Goal: Complete application form

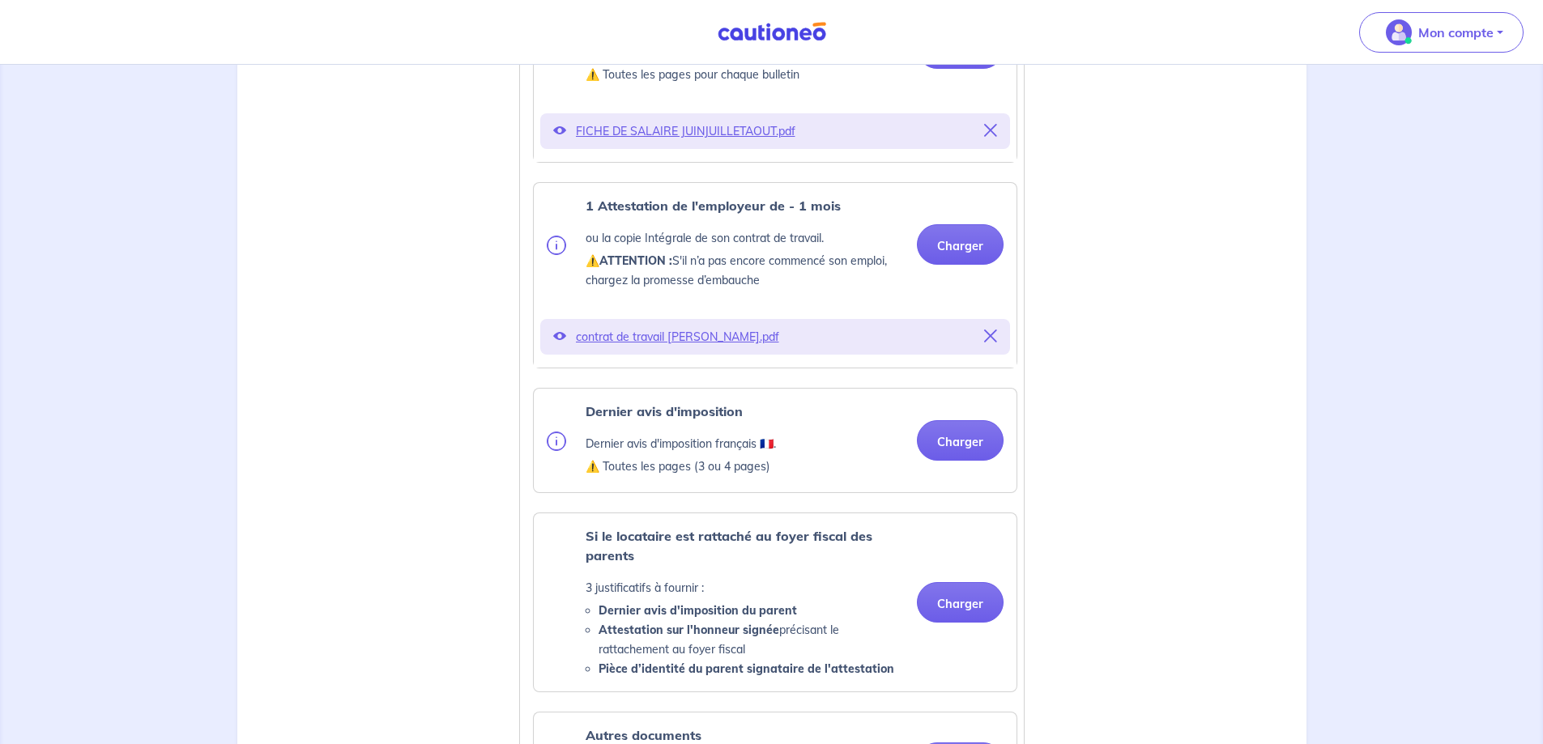
scroll to position [810, 0]
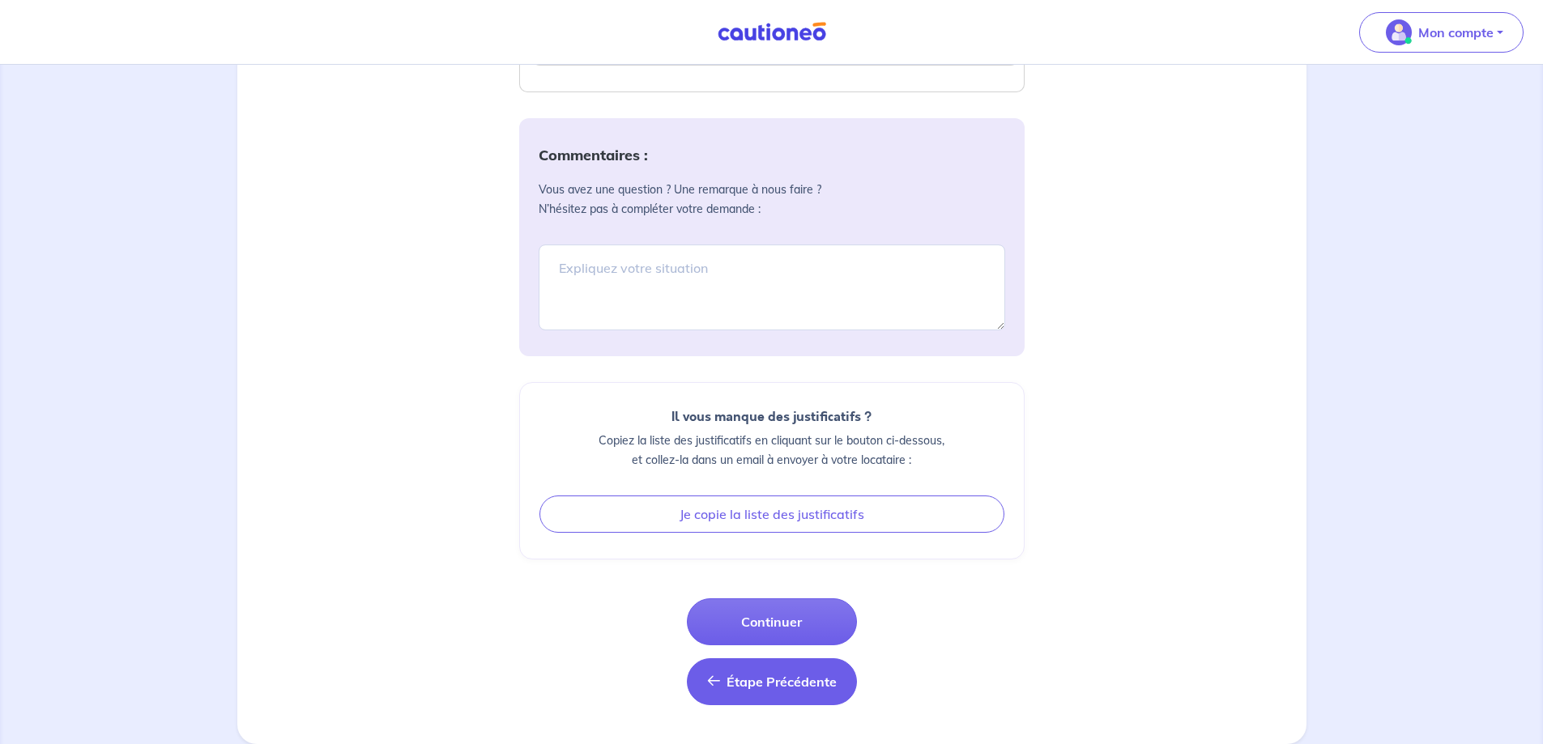
click at [748, 681] on span "Étape Précédente" at bounding box center [782, 682] width 110 height 16
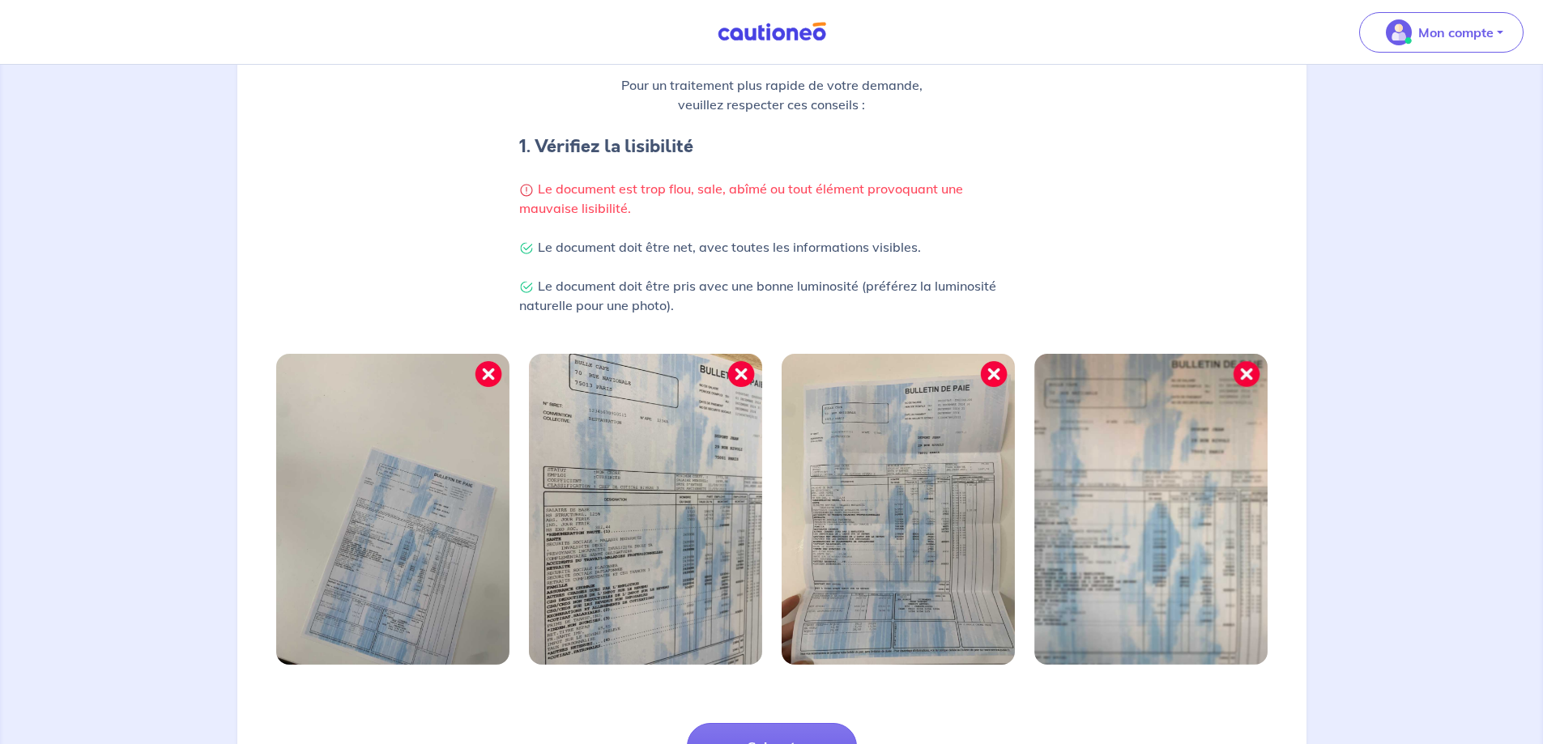
scroll to position [416, 0]
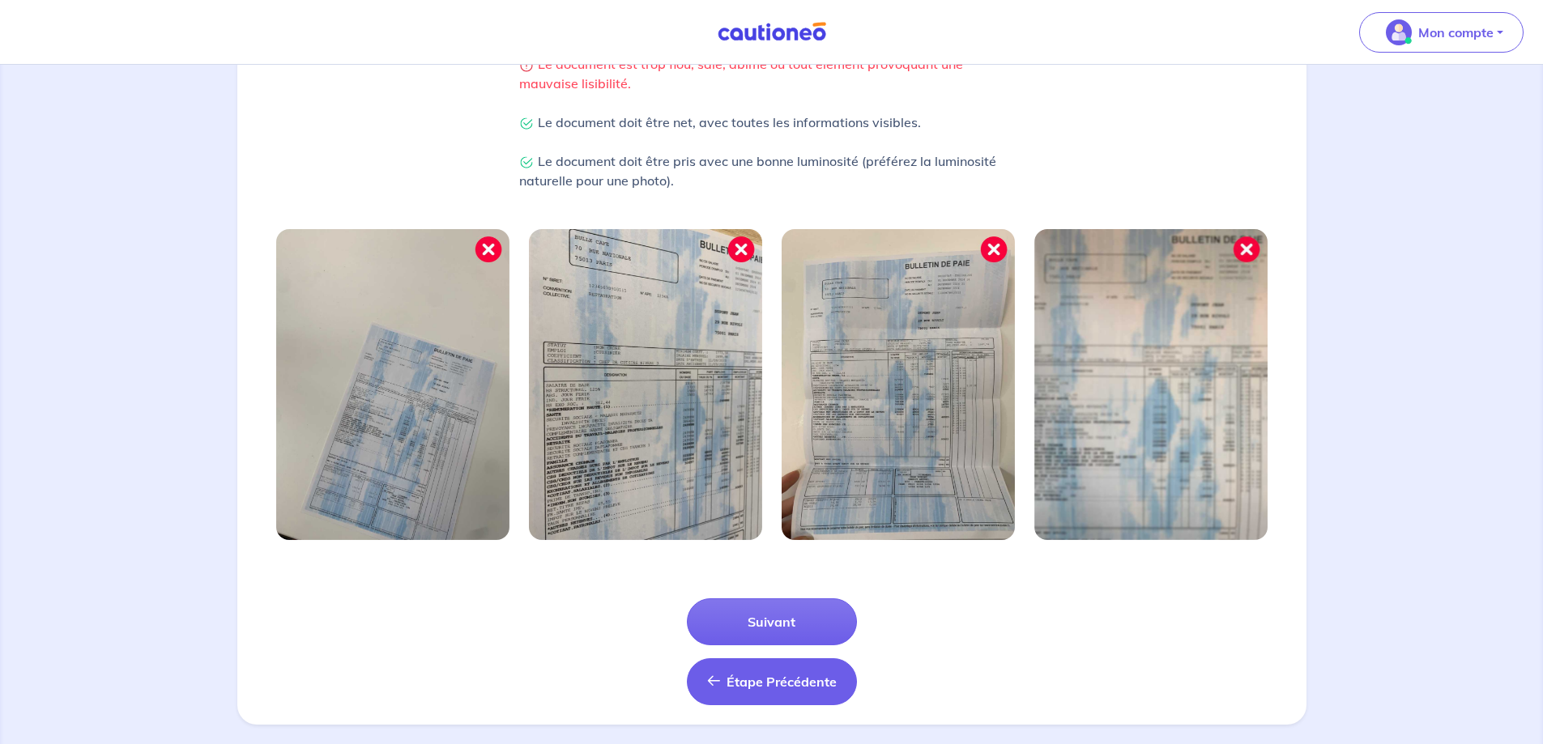
click at [802, 674] on span "Étape Précédente" at bounding box center [782, 682] width 110 height 16
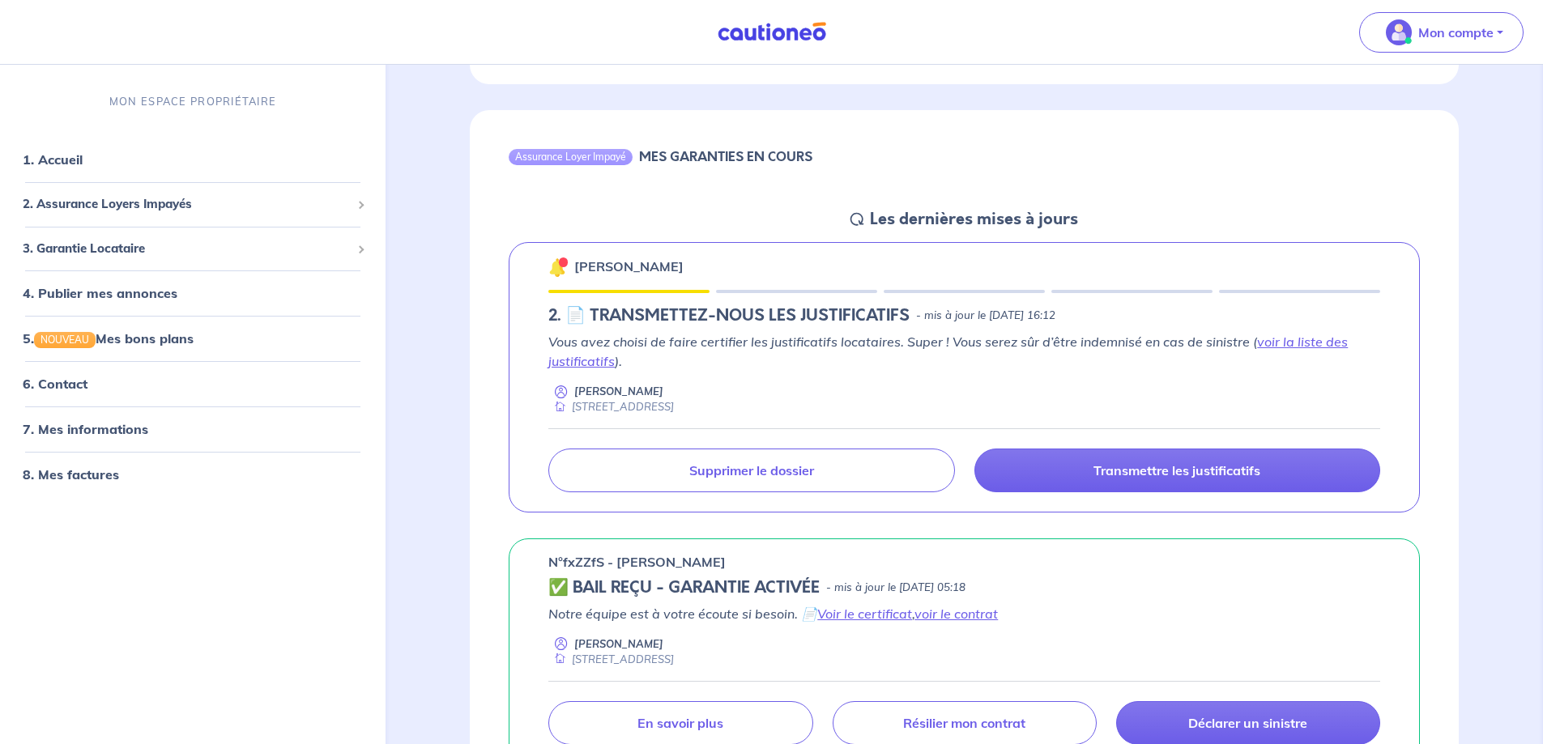
scroll to position [1701, 0]
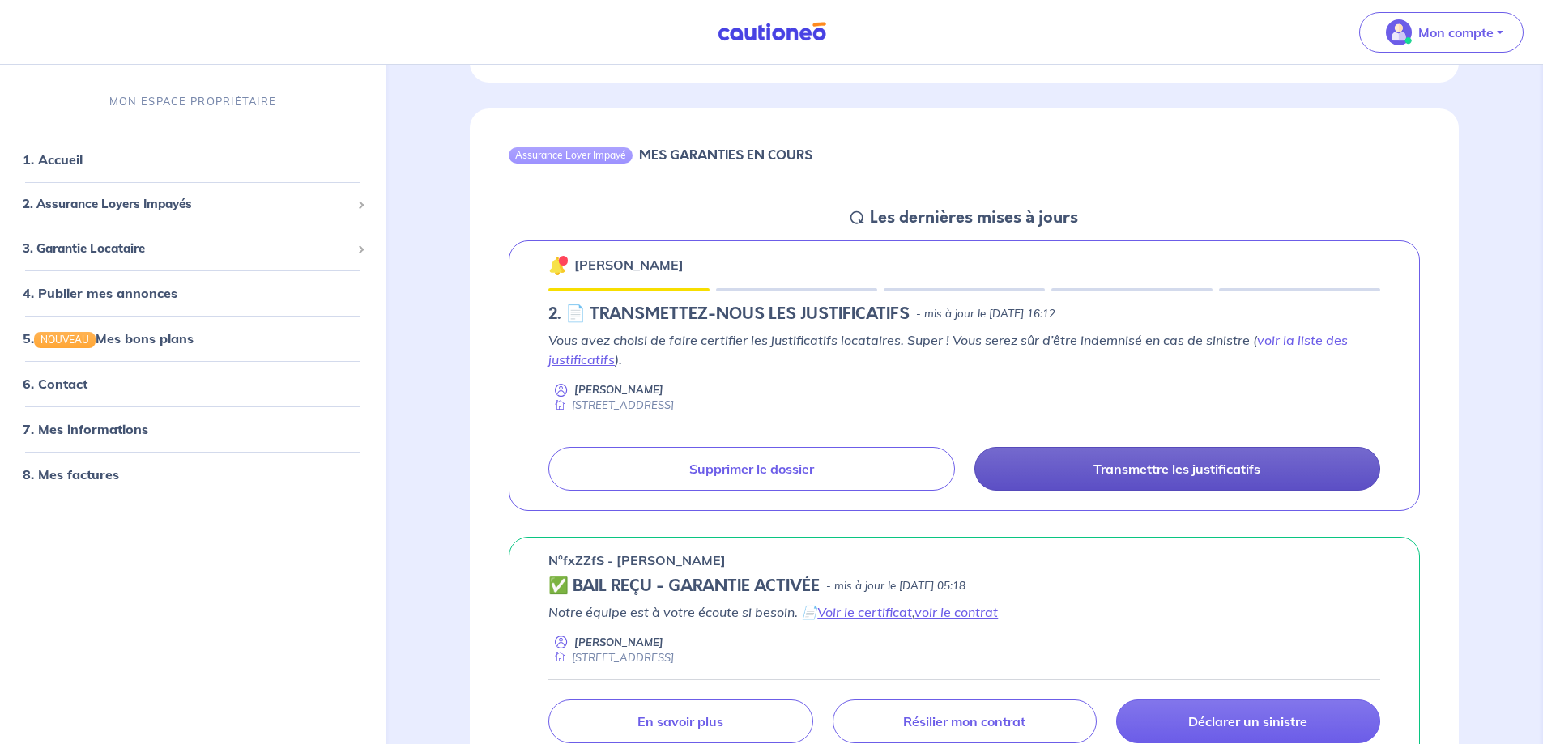
click at [1204, 463] on link "Transmettre les justificatifs" at bounding box center [1178, 469] width 406 height 44
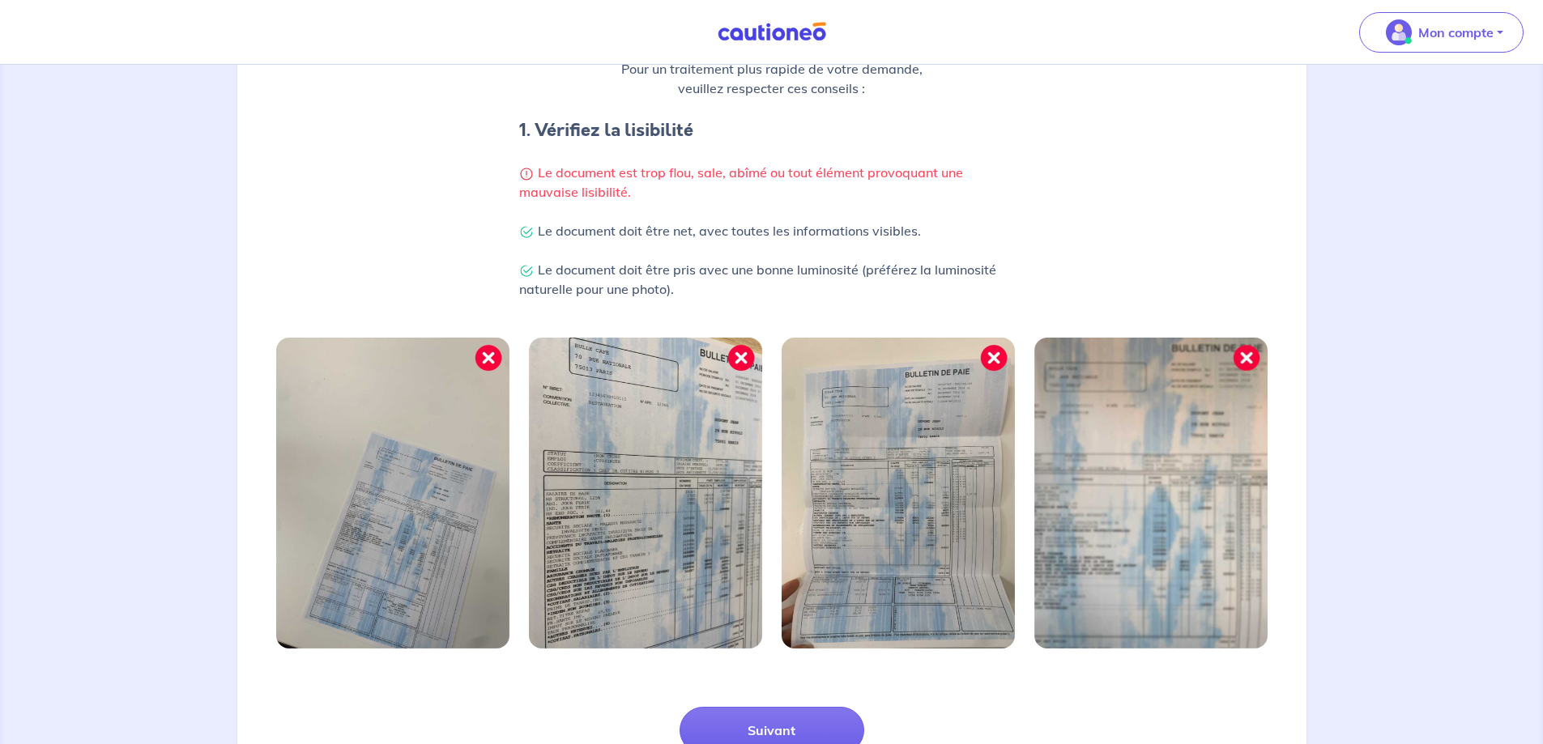
scroll to position [416, 0]
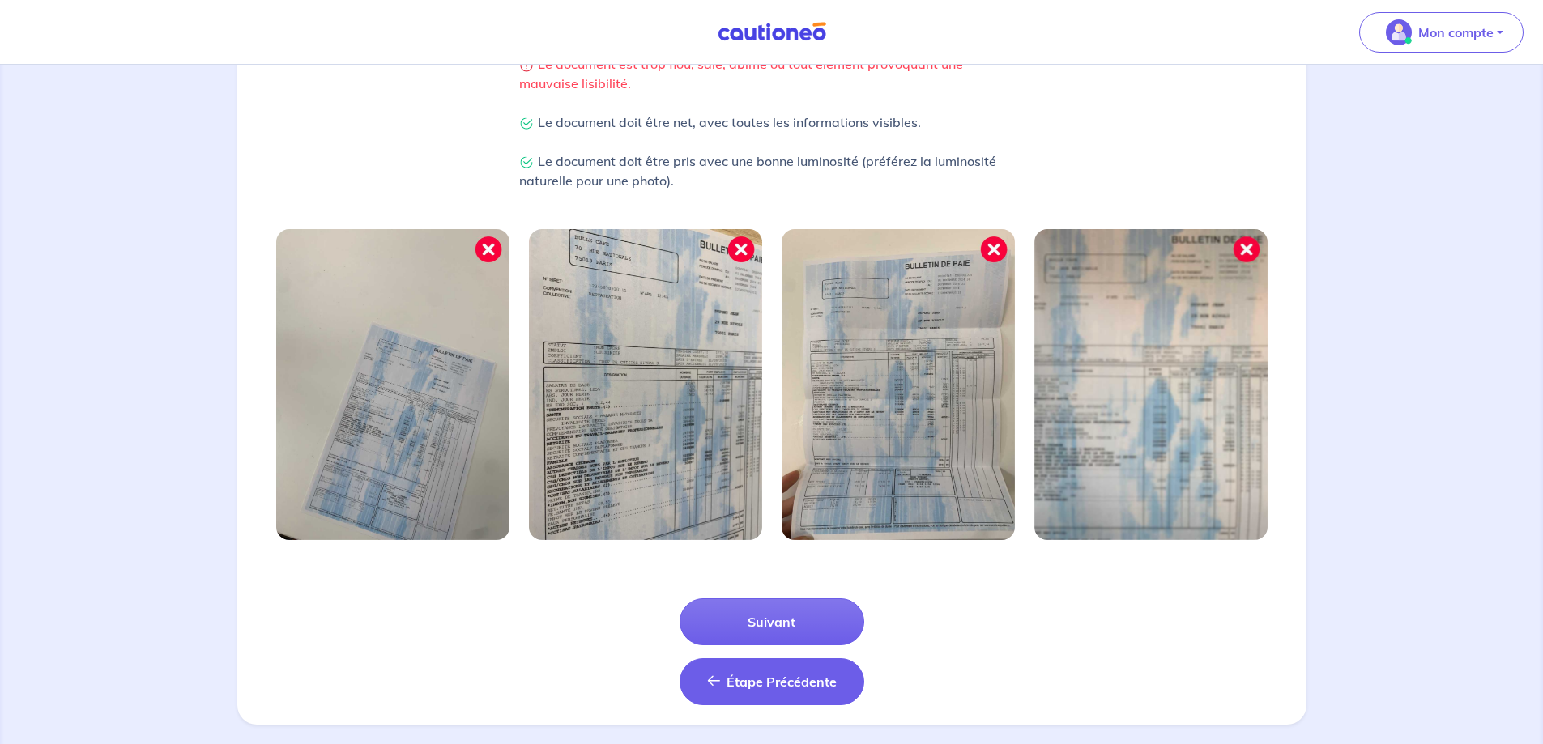
click at [830, 674] on span "Étape Précédente" at bounding box center [782, 682] width 110 height 16
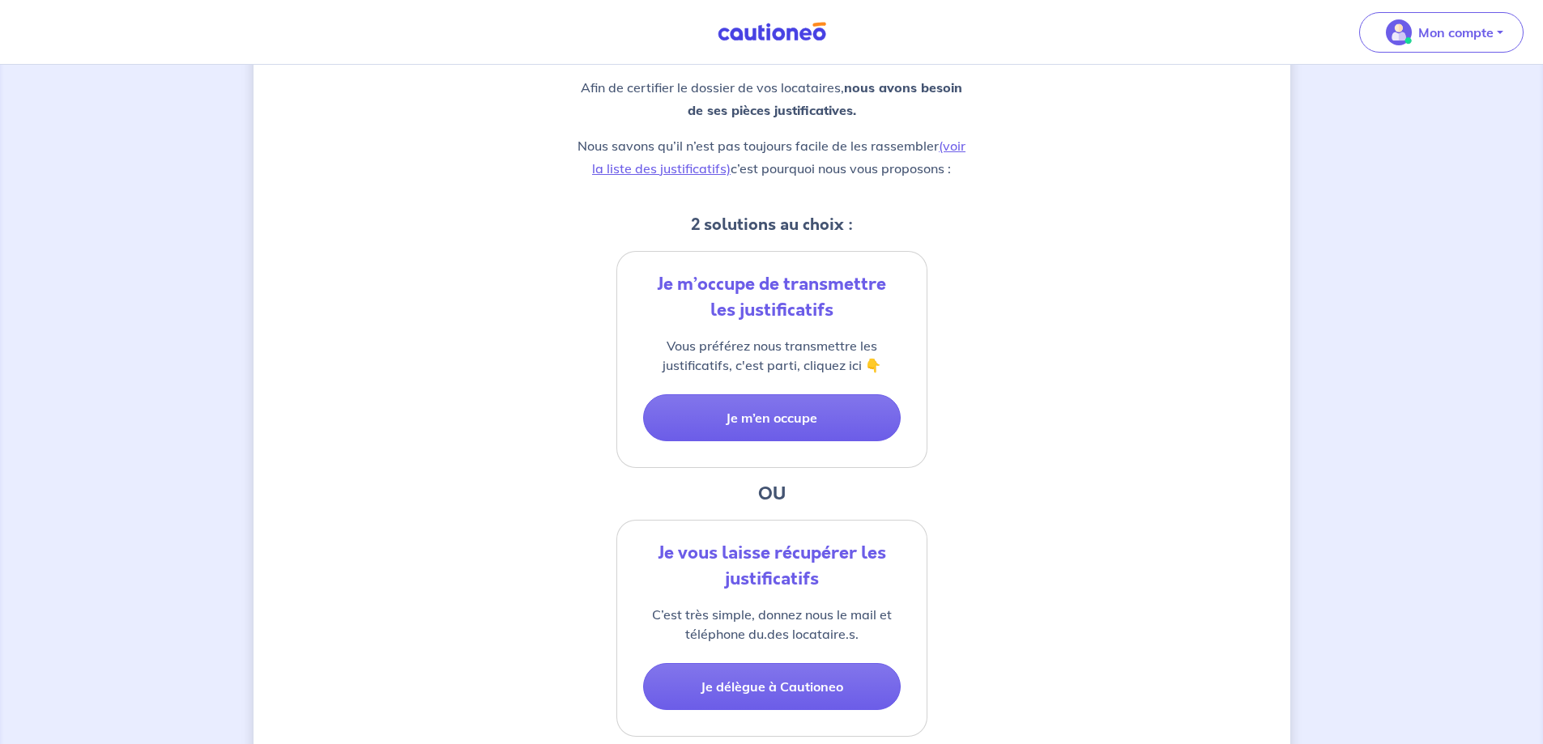
scroll to position [352, 0]
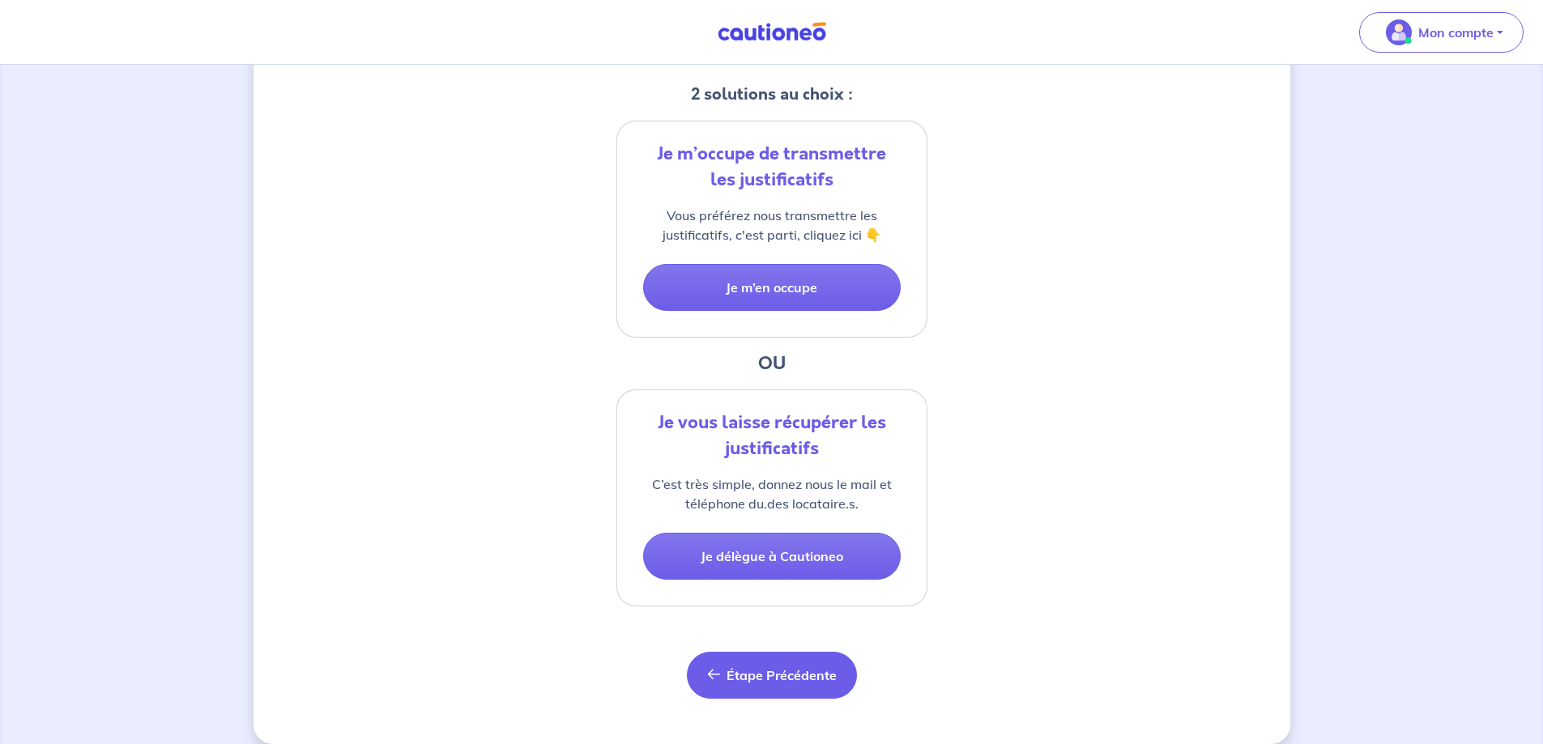
click at [854, 652] on button "Étape Précédente Précédent" at bounding box center [772, 675] width 170 height 47
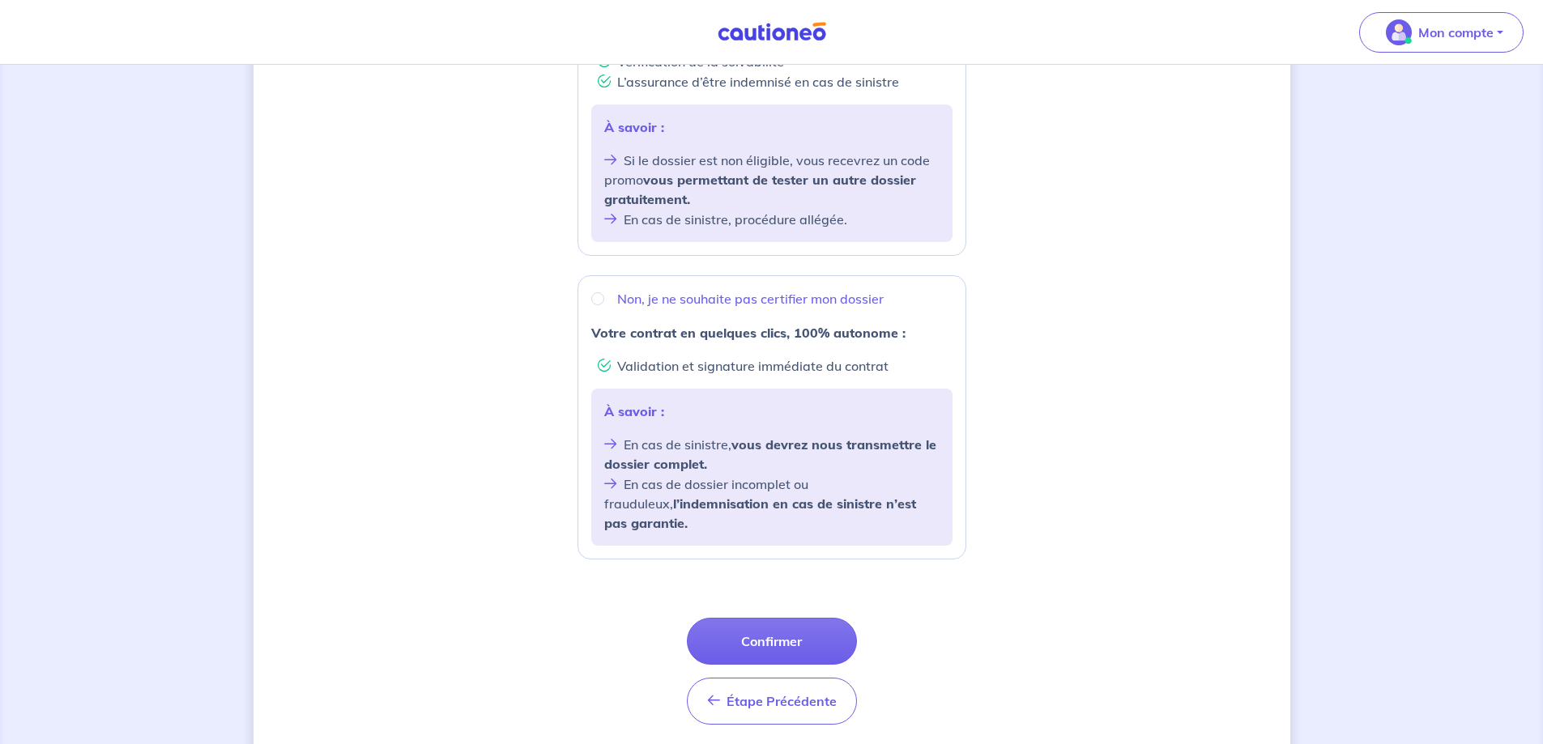
scroll to position [467, 0]
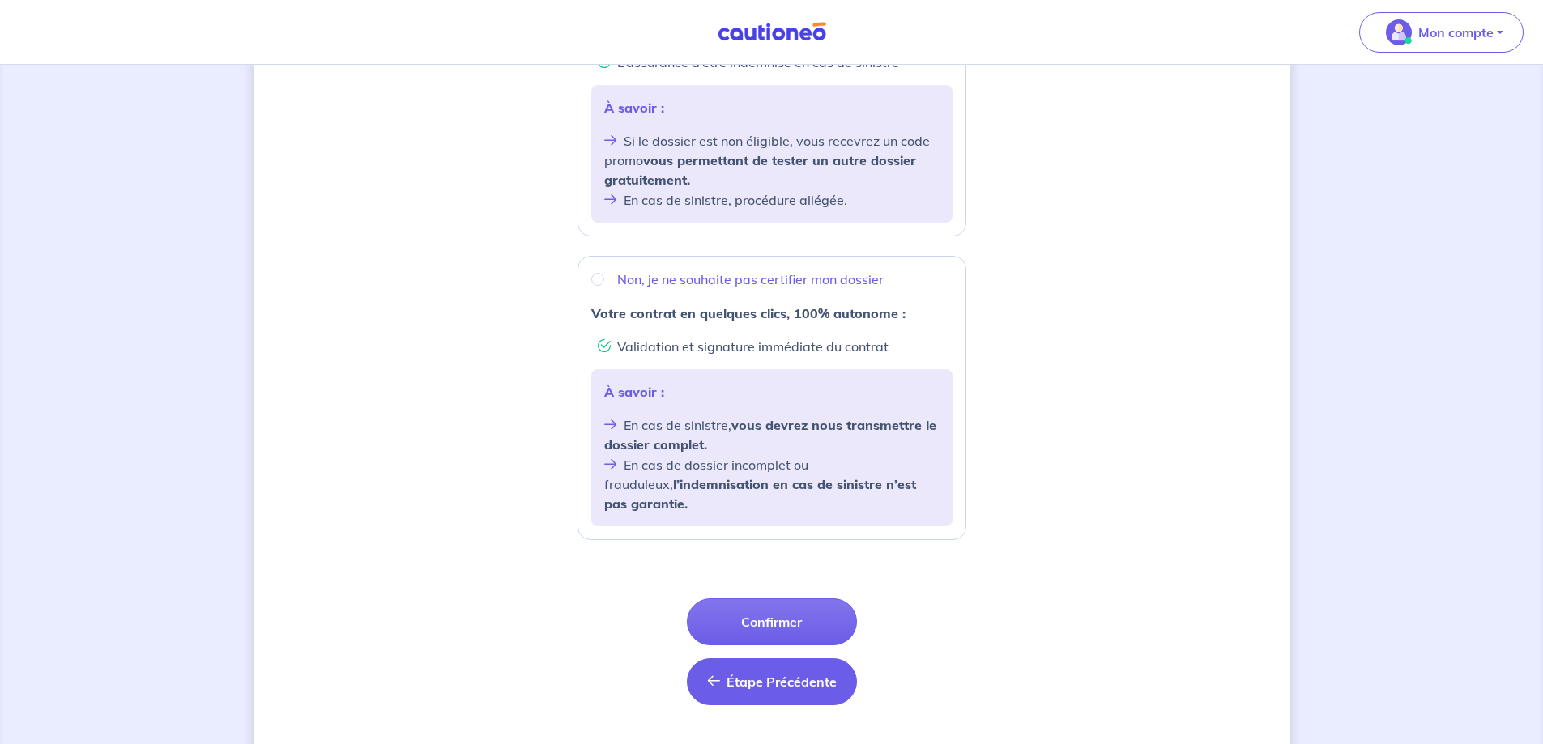
click at [799, 674] on span "Étape Précédente" at bounding box center [782, 682] width 110 height 16
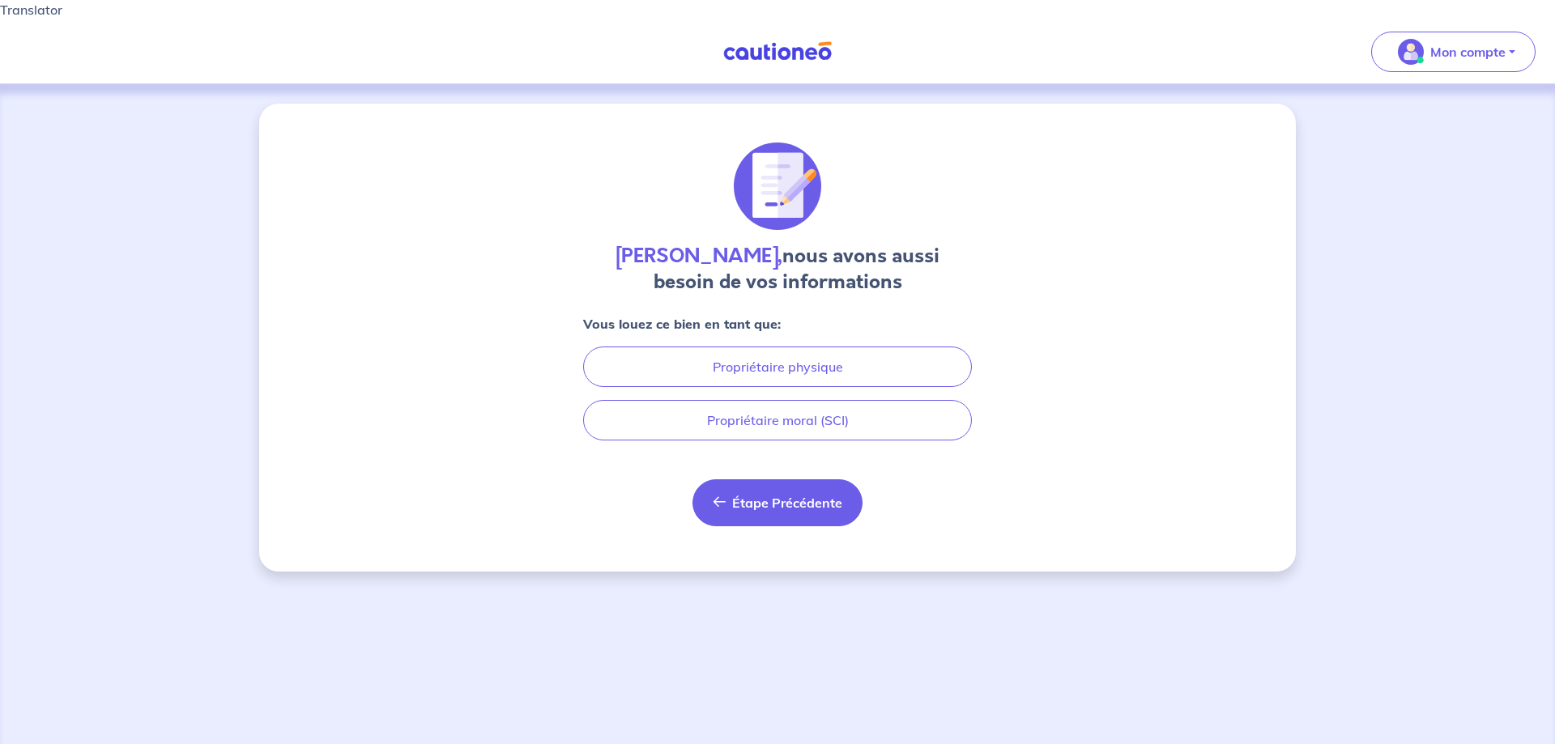
click at [800, 495] on span "Étape Précédente" at bounding box center [787, 503] width 110 height 16
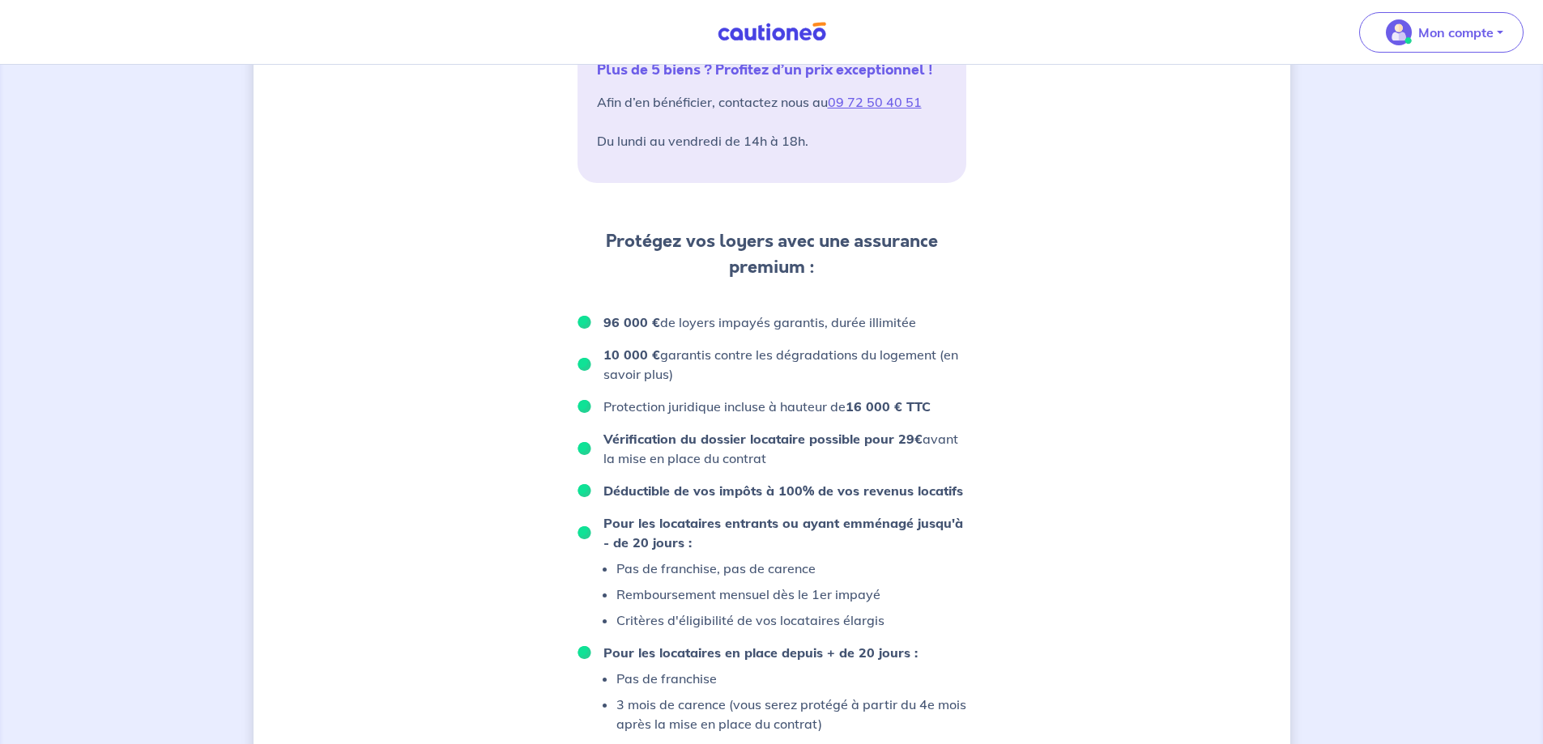
scroll to position [952, 0]
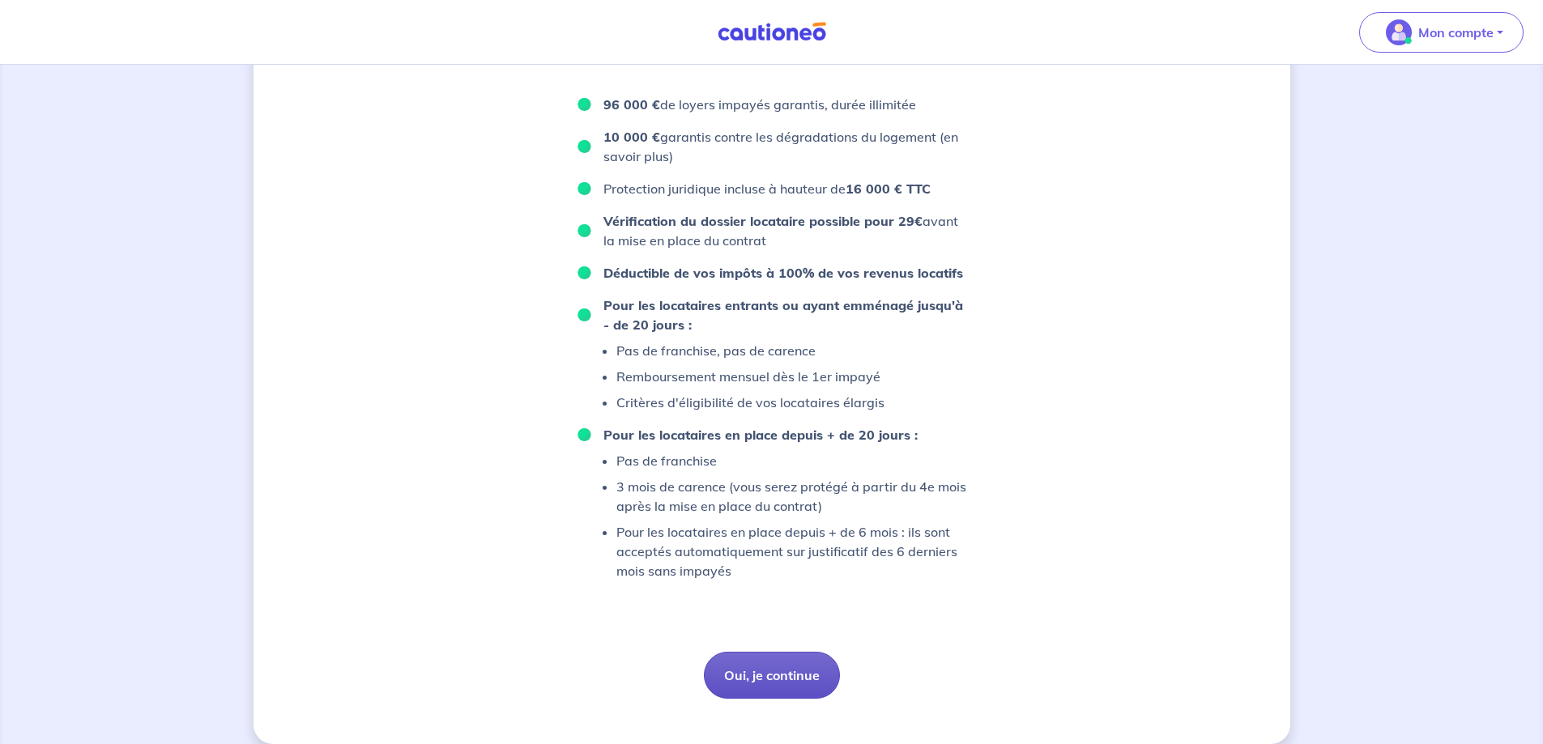
click at [808, 655] on button "Oui, je continue" at bounding box center [772, 675] width 136 height 47
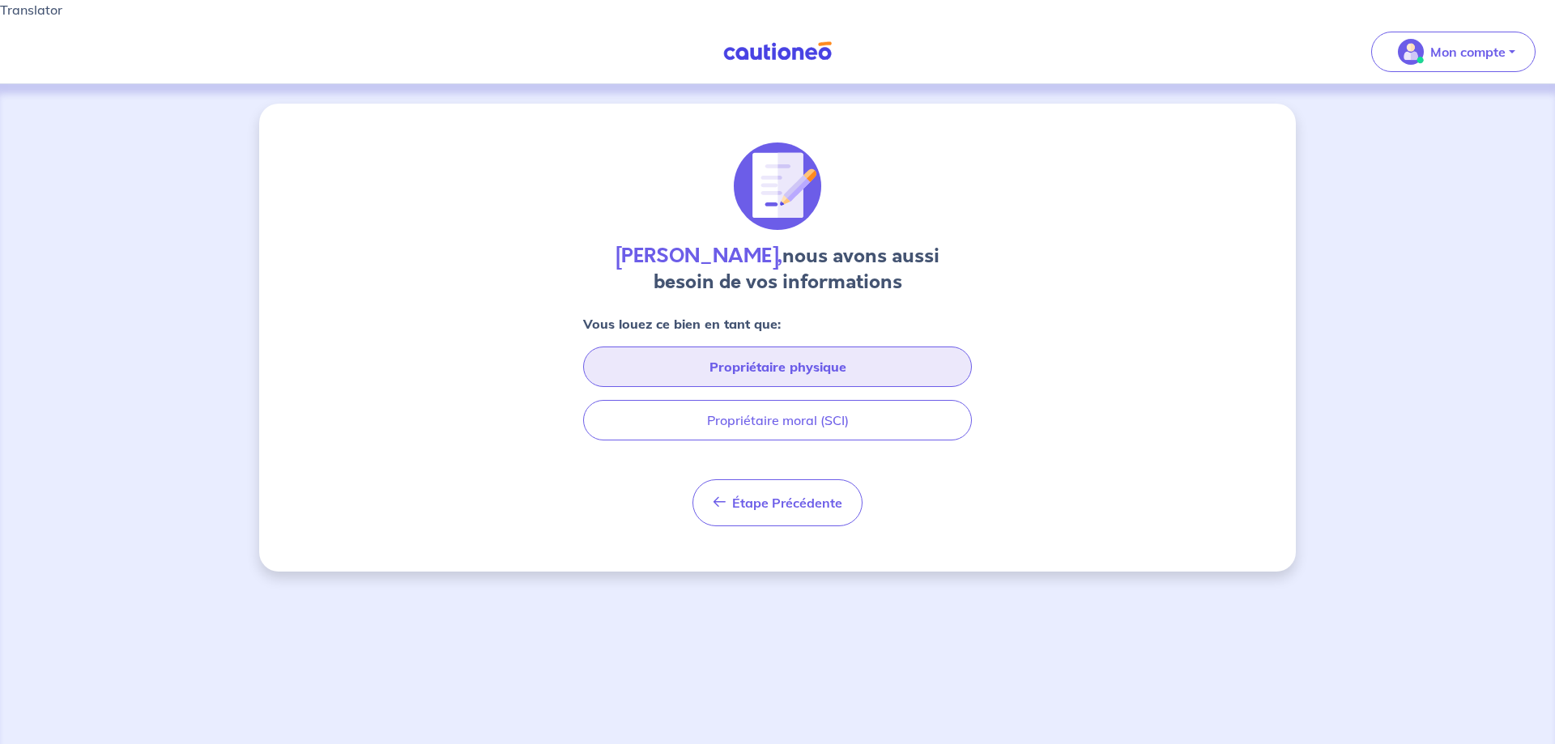
click at [810, 360] on button "Propriétaire physique" at bounding box center [777, 367] width 389 height 41
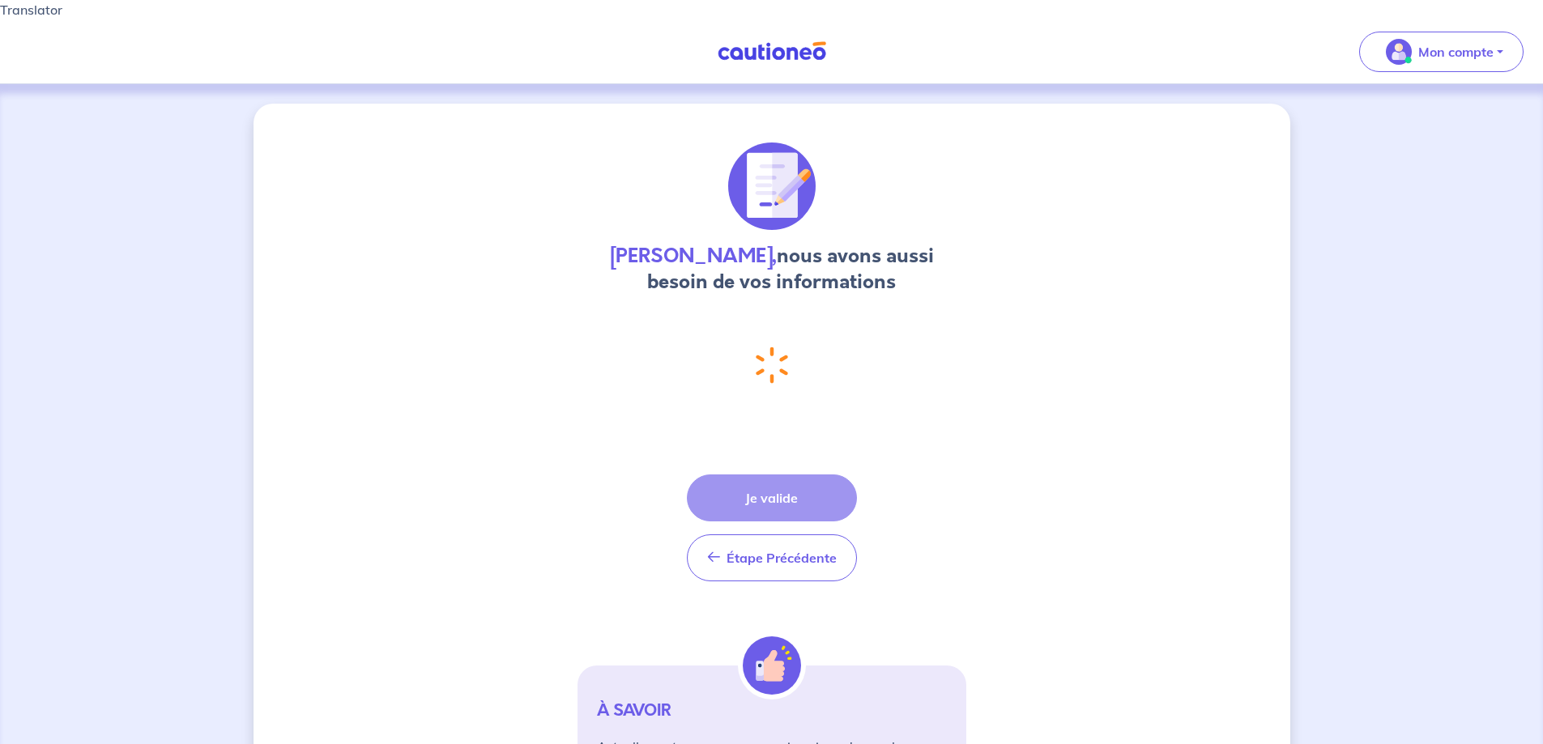
select select "FR"
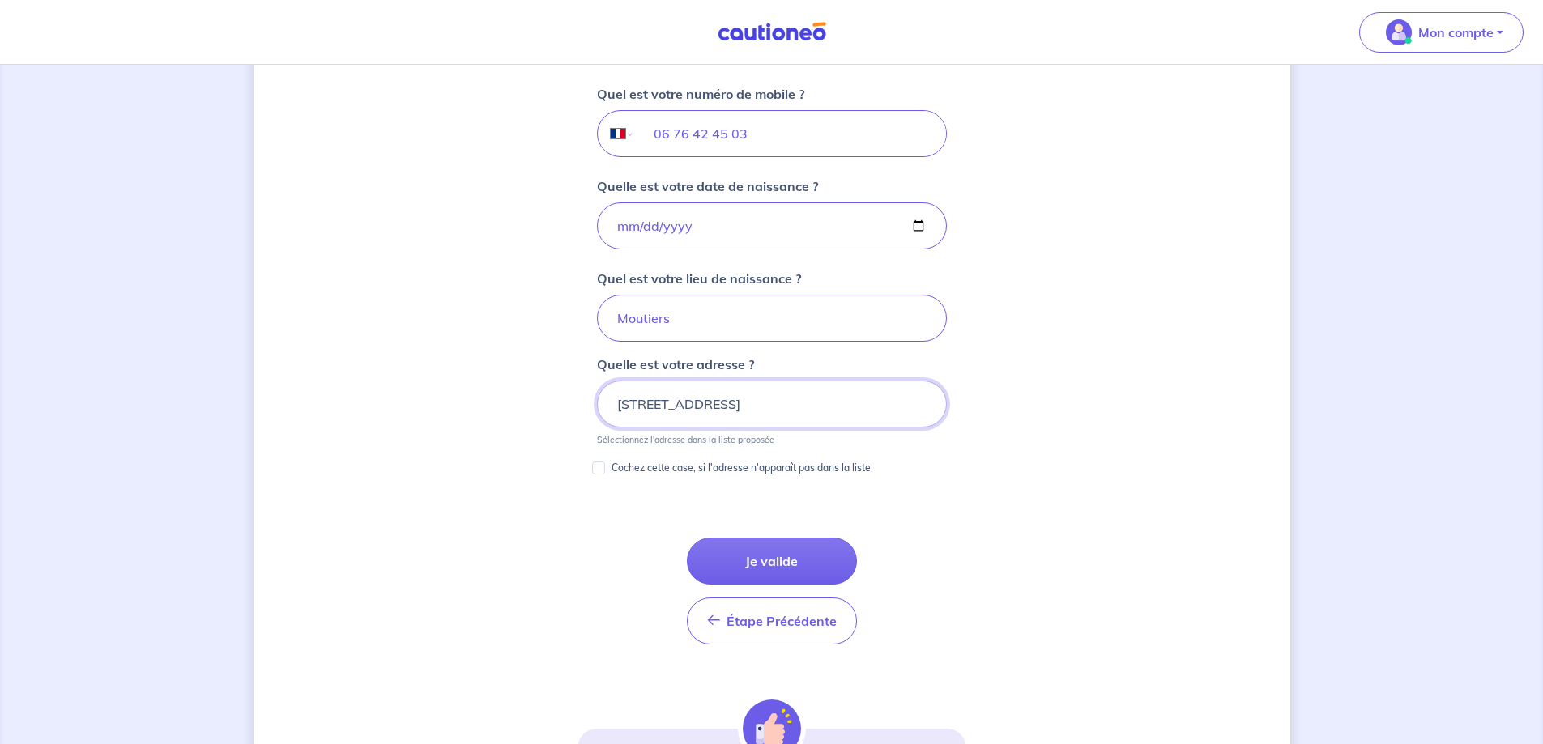
scroll to position [671, 0]
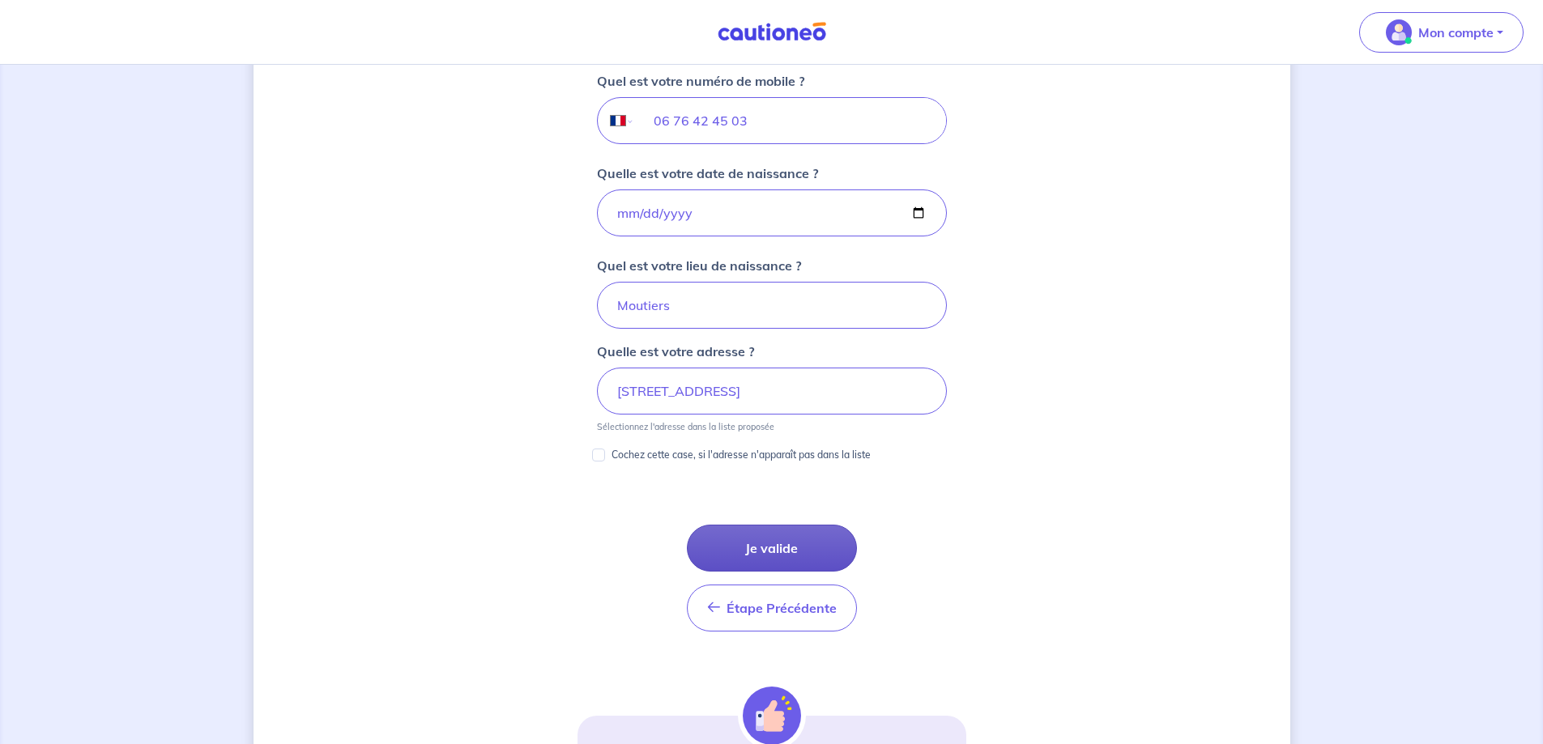
click at [770, 530] on button "Je valide" at bounding box center [772, 548] width 170 height 47
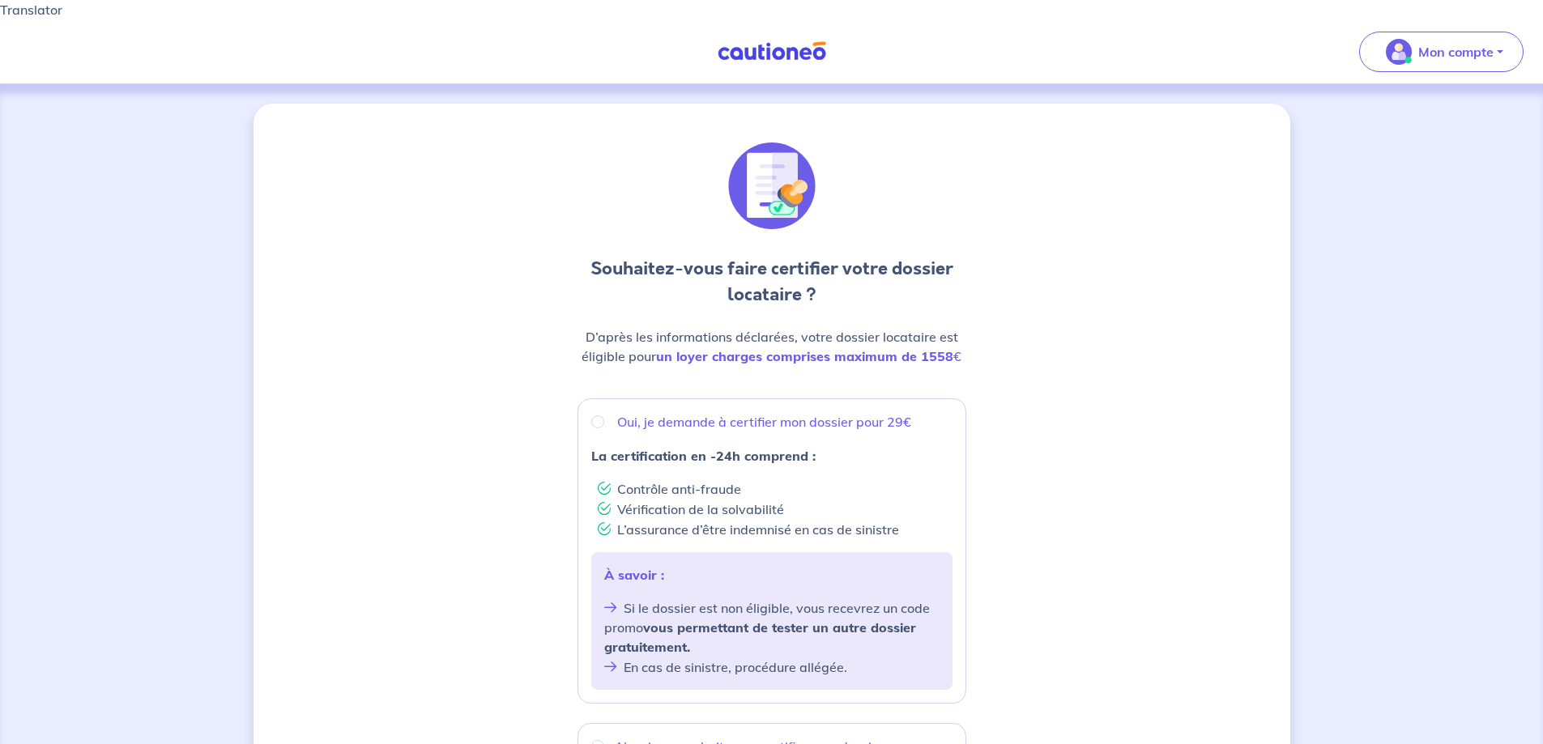
click at [698, 479] on li "Contrôle anti-fraude" at bounding box center [775, 489] width 355 height 20
radio input "true"
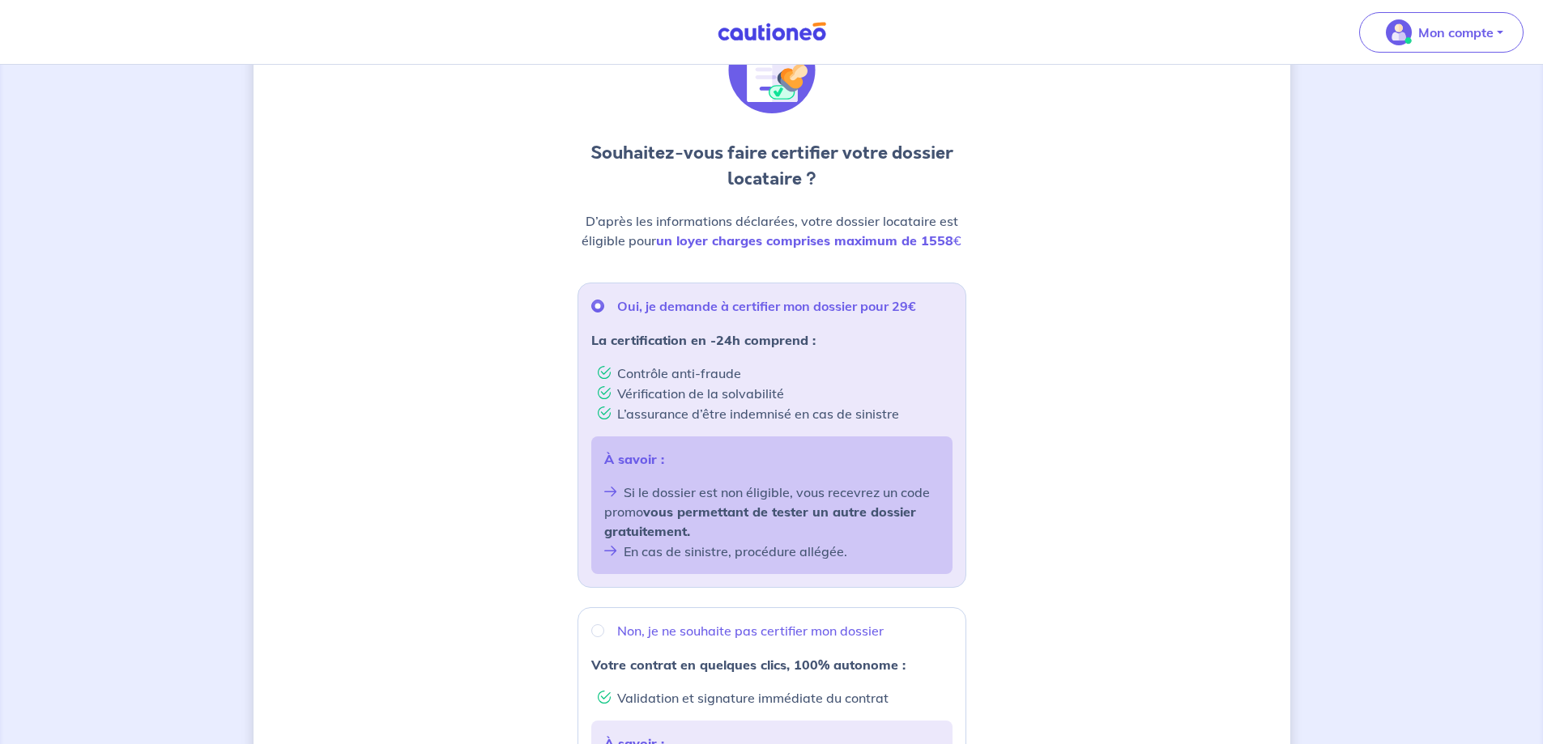
scroll to position [467, 0]
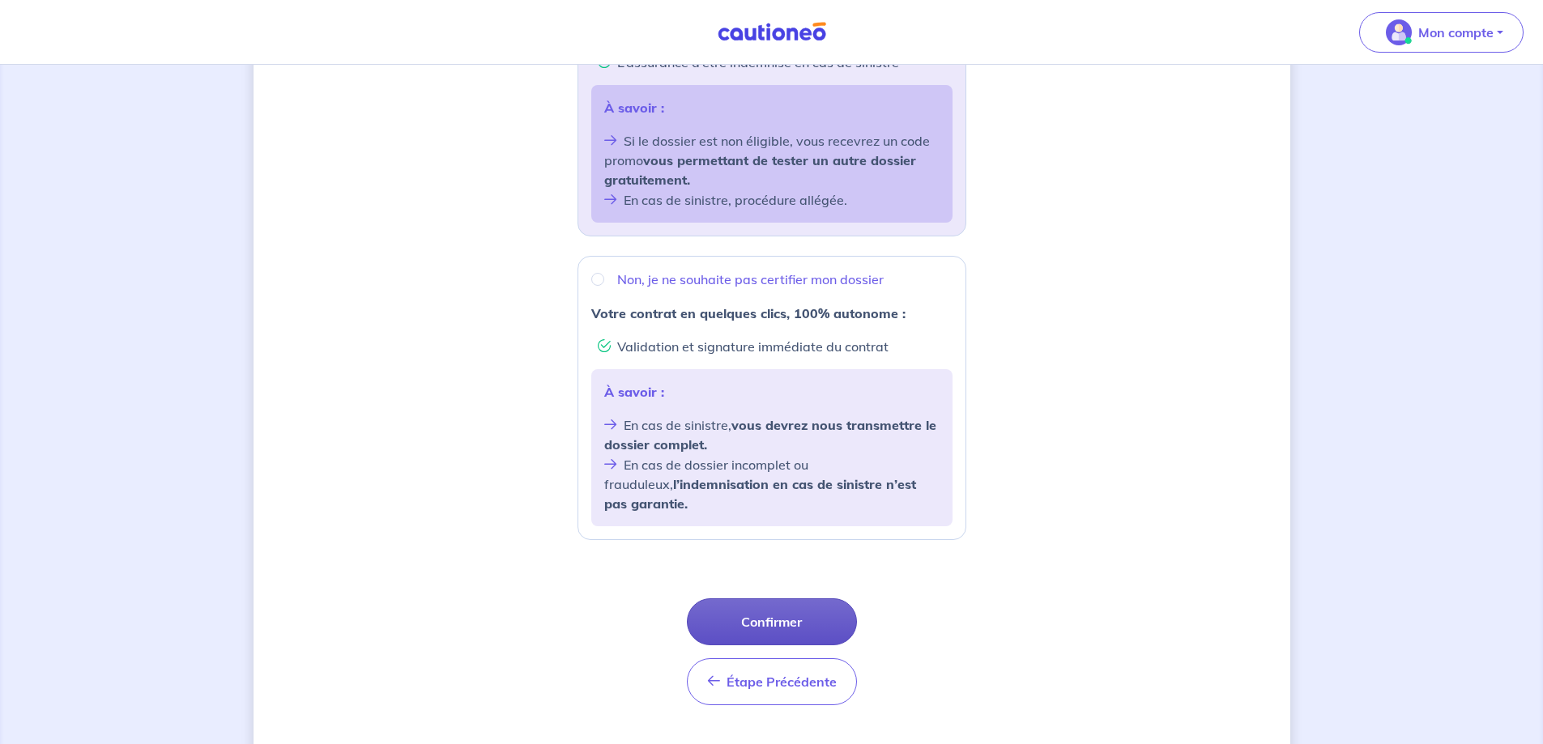
click at [778, 599] on button "Confirmer" at bounding box center [772, 622] width 170 height 47
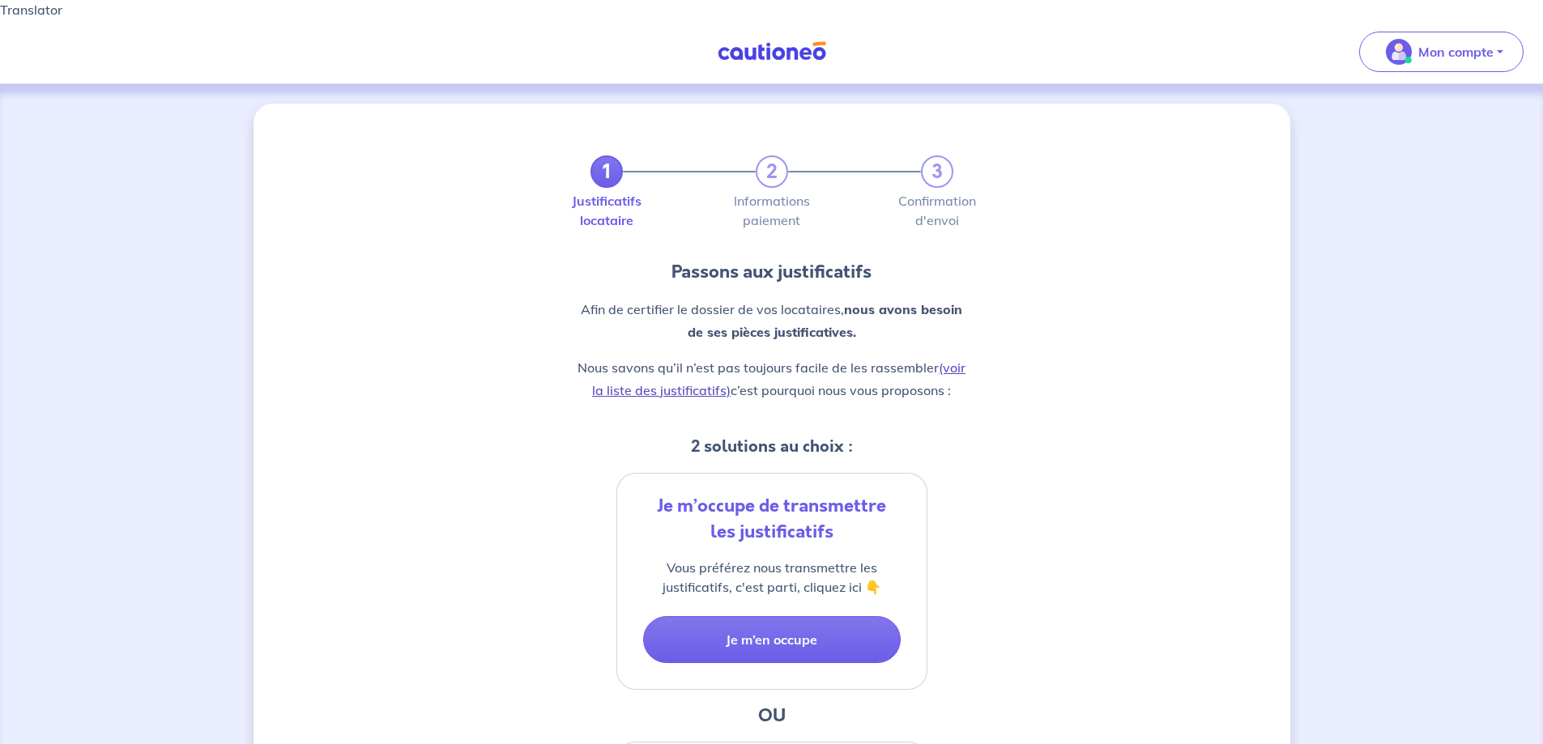
click at [689, 373] on link "(voir la liste des justificatifs)" at bounding box center [778, 379] width 373 height 39
